Goal: Task Accomplishment & Management: Manage account settings

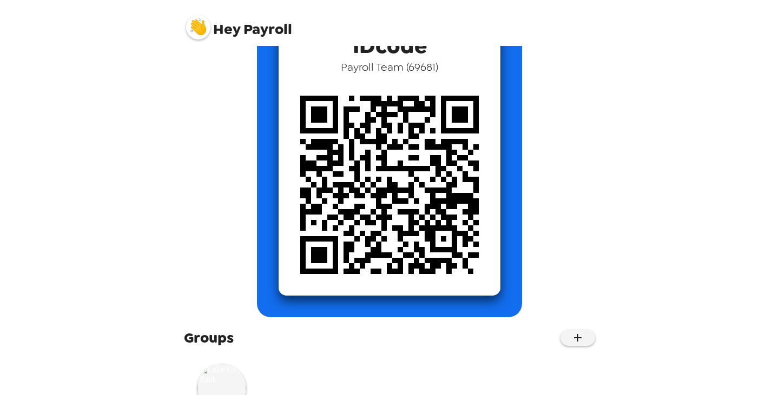
scroll to position [136, 0]
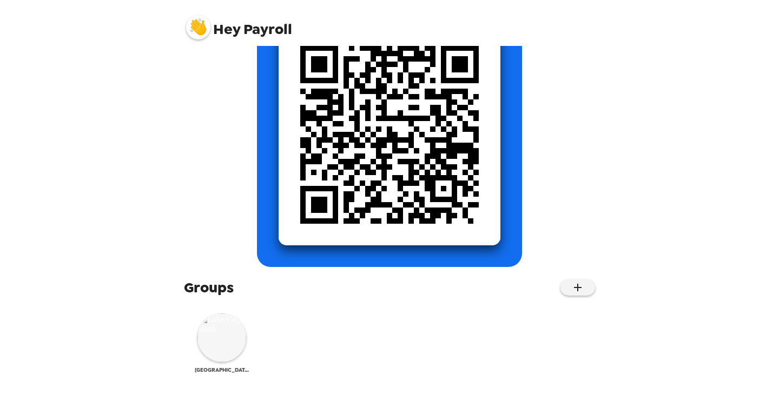
click at [229, 337] on img at bounding box center [221, 338] width 49 height 49
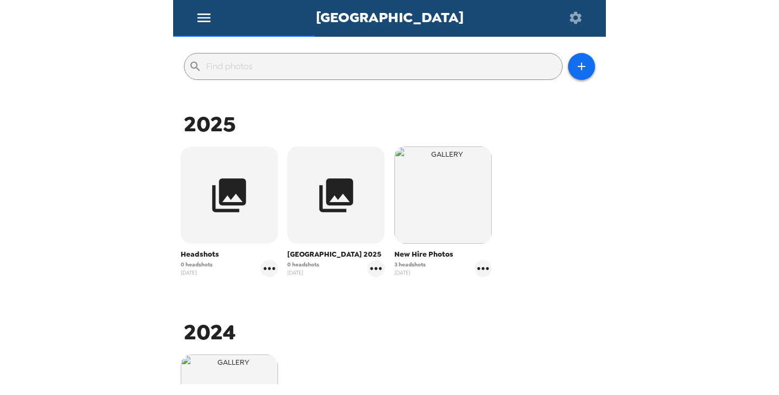
scroll to position [162, 0]
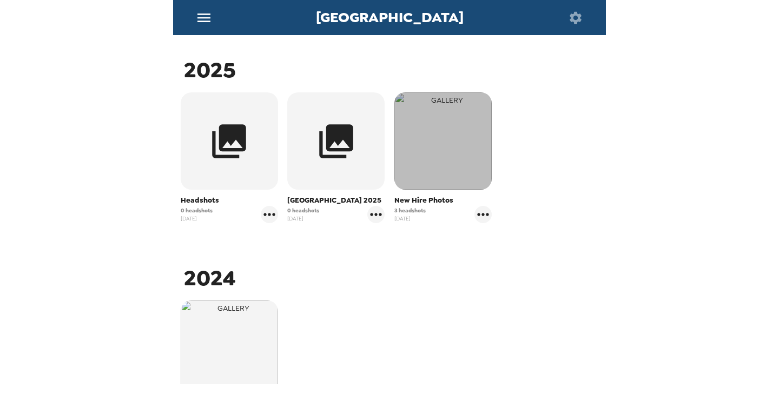
click at [451, 175] on img "button" at bounding box center [442, 140] width 97 height 97
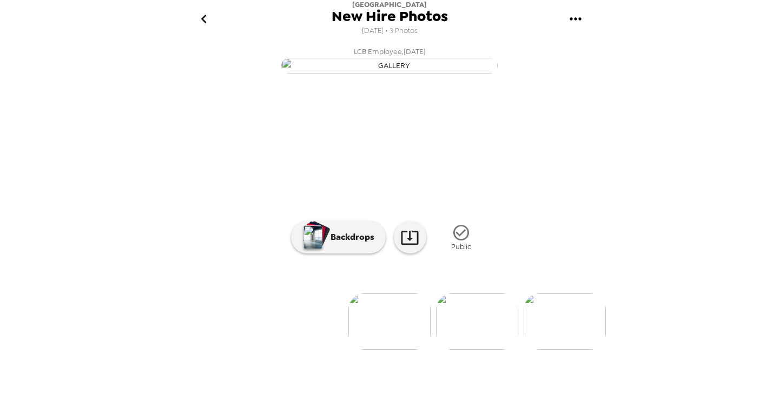
scroll to position [81, 0]
click at [483, 349] on img at bounding box center [477, 322] width 82 height 56
click at [458, 241] on icon "button" at bounding box center [461, 233] width 16 height 16
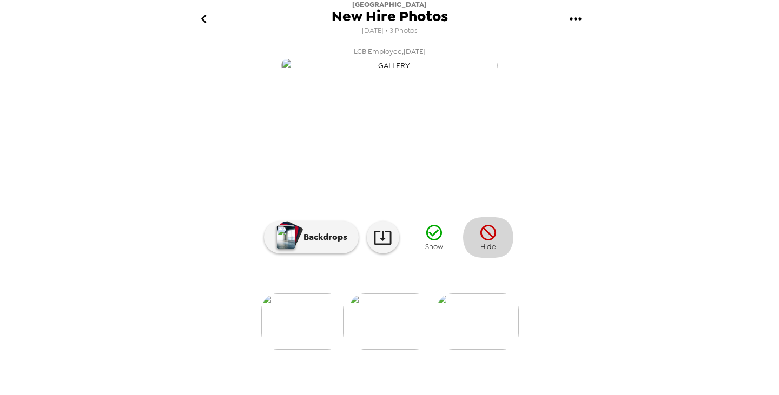
click at [486, 241] on icon "button" at bounding box center [488, 233] width 16 height 16
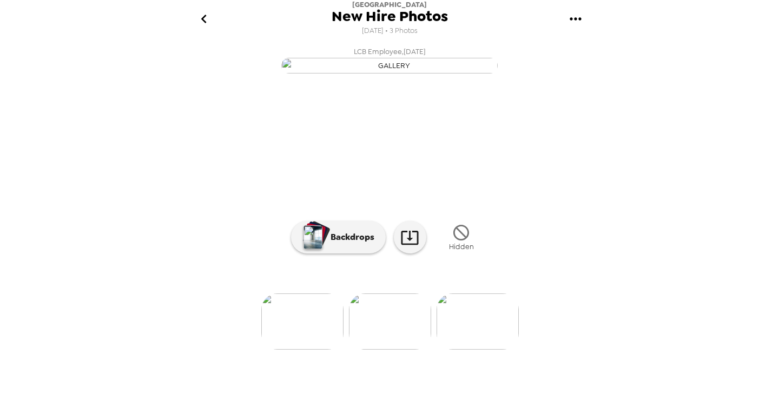
click at [480, 344] on img at bounding box center [477, 322] width 82 height 56
click at [455, 242] on icon "button" at bounding box center [460, 232] width 19 height 19
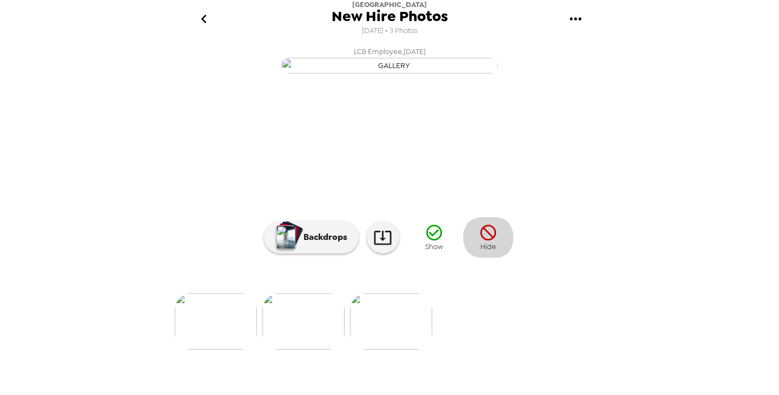
click at [488, 242] on icon "button" at bounding box center [488, 232] width 19 height 19
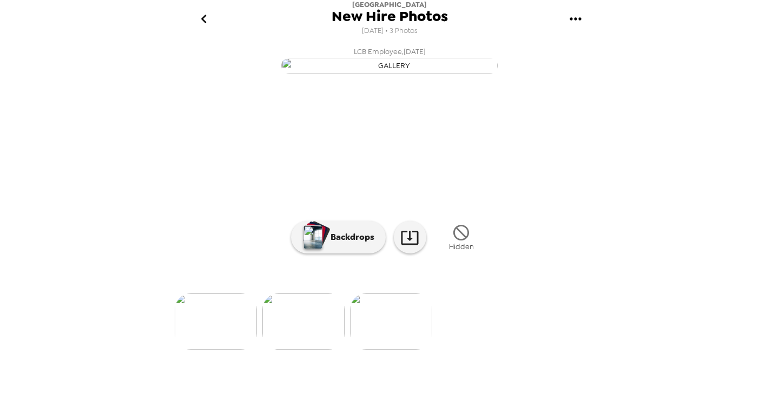
scroll to position [81, 0]
click at [579, 19] on icon "gallery menu" at bounding box center [574, 18] width 11 height 3
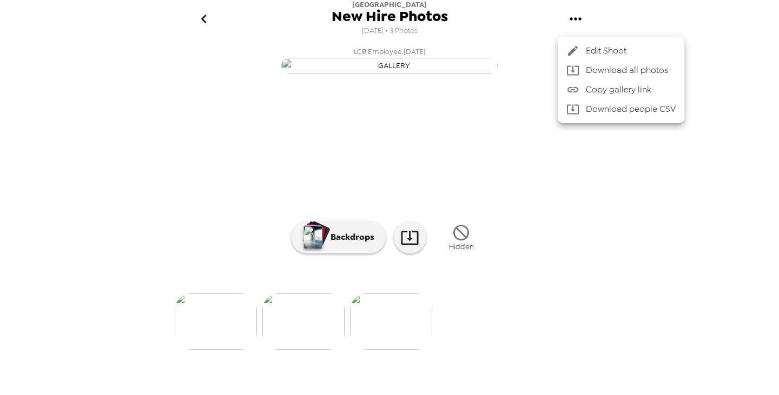
click at [607, 55] on span "Edit Shoot" at bounding box center [631, 50] width 90 height 13
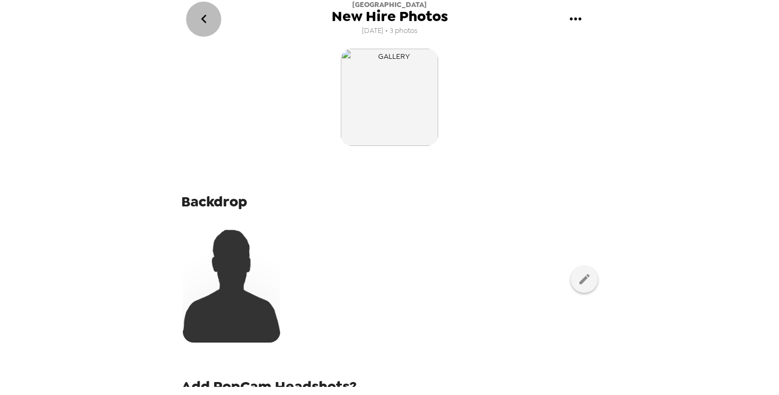
click at [202, 18] on icon "go back" at bounding box center [203, 18] width 17 height 17
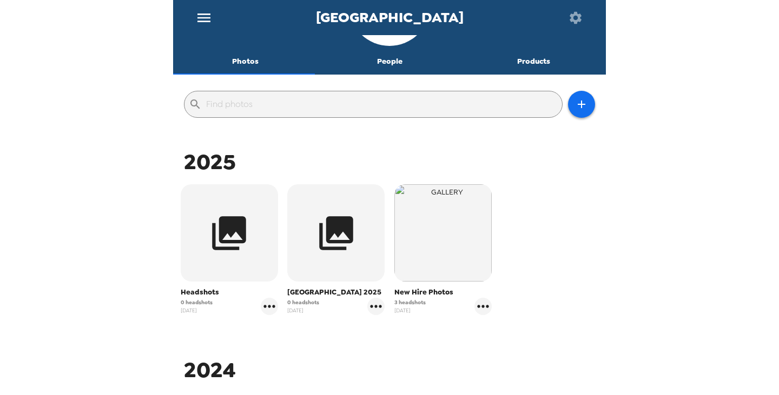
scroll to position [216, 0]
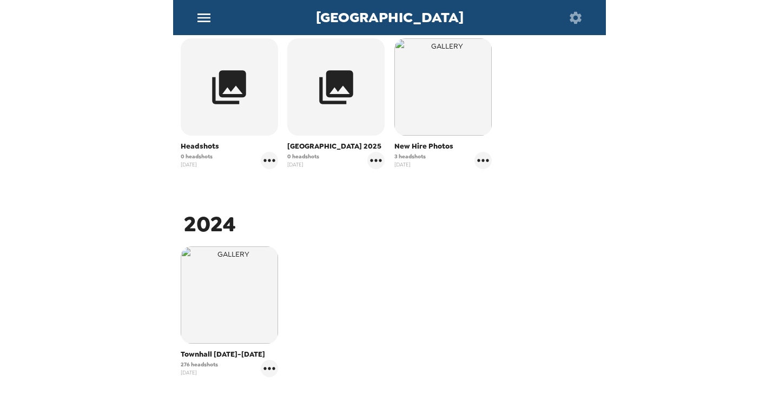
click at [406, 152] on span "3 headshots" at bounding box center [409, 156] width 31 height 8
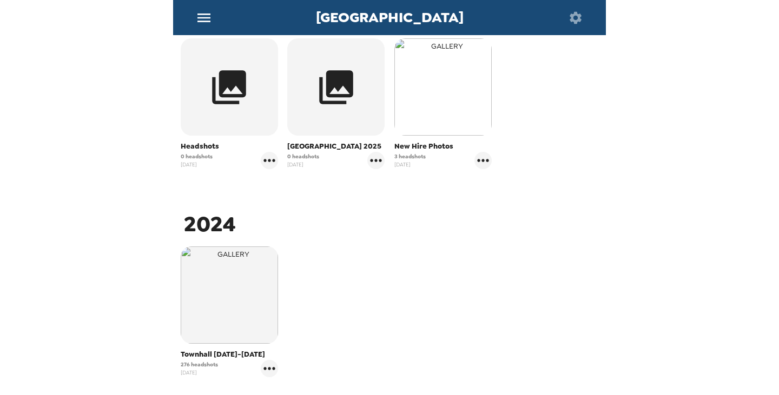
click at [453, 123] on img "button" at bounding box center [442, 86] width 97 height 97
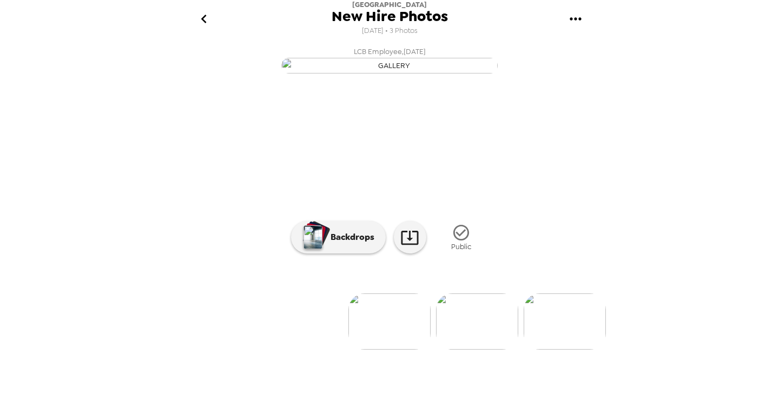
scroll to position [81, 0]
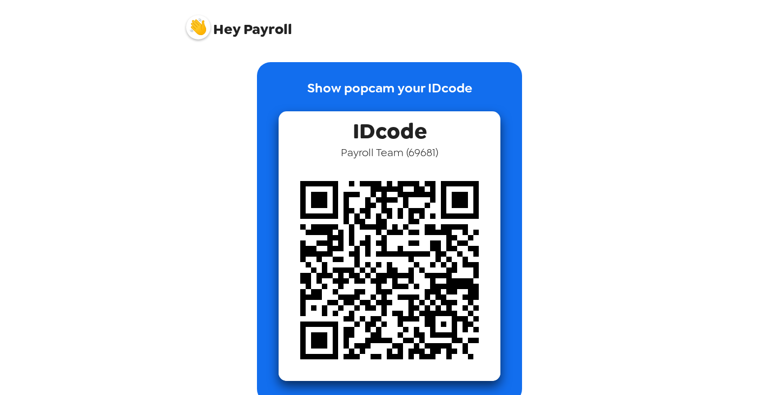
scroll to position [136, 0]
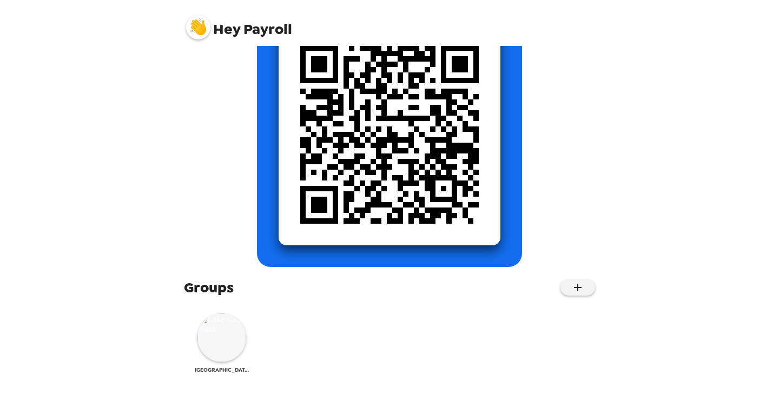
click at [215, 348] on img at bounding box center [221, 338] width 49 height 49
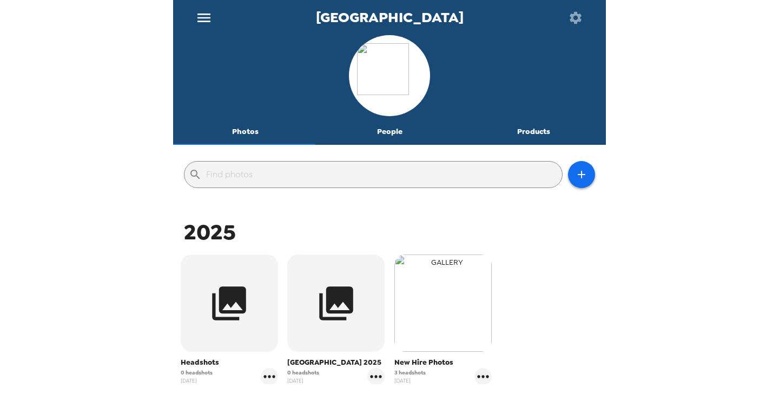
click at [449, 317] on img "button" at bounding box center [442, 303] width 97 height 97
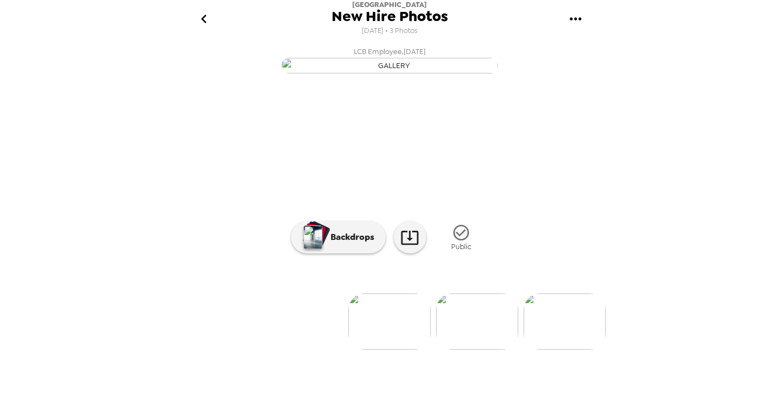
scroll to position [81, 0]
